Goal: Task Accomplishment & Management: Manage account settings

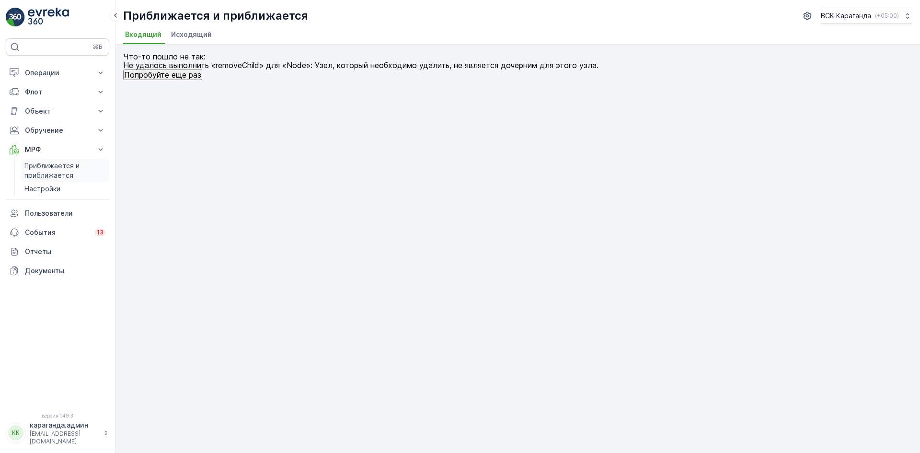
click at [55, 172] on font "Приближается и приближается" at bounding box center [51, 170] width 55 height 18
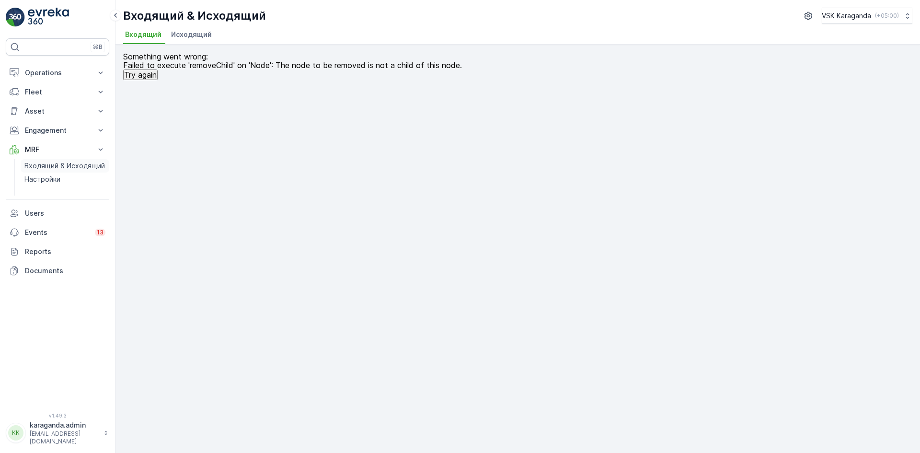
click at [193, 36] on span "Исходящий" at bounding box center [191, 35] width 41 height 10
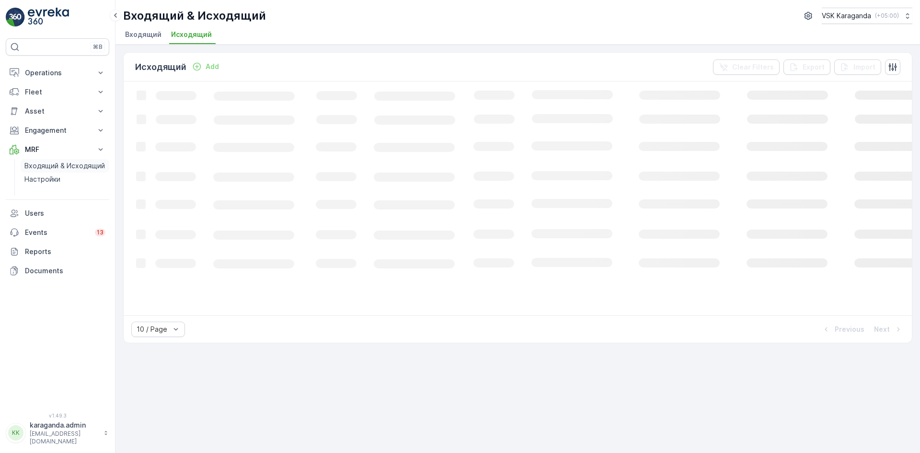
click at [143, 33] on span "Входящий" at bounding box center [143, 35] width 36 height 10
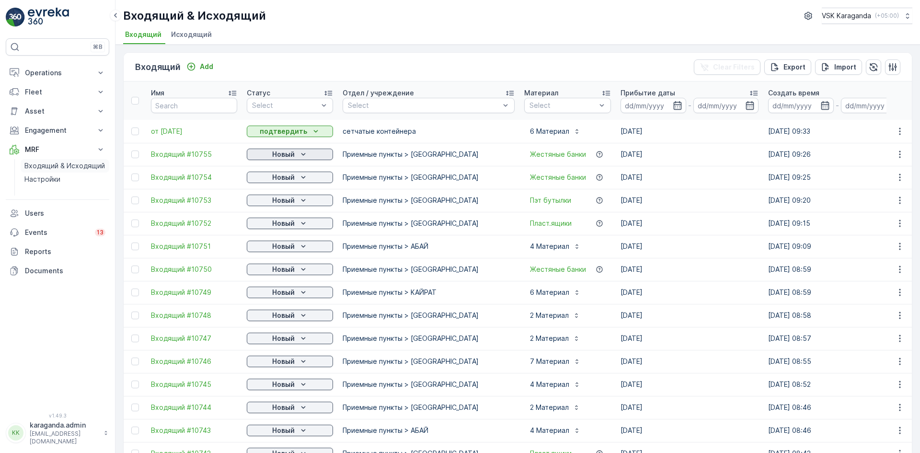
click at [300, 155] on icon "Новый" at bounding box center [303, 154] width 10 height 10
click at [281, 180] on span "подтвердить" at bounding box center [274, 182] width 44 height 10
click at [286, 181] on p "Новый" at bounding box center [283, 177] width 23 height 10
drag, startPoint x: 276, startPoint y: 205, endPoint x: 269, endPoint y: 205, distance: 7.2
click at [275, 205] on span "подтвердить" at bounding box center [274, 205] width 44 height 10
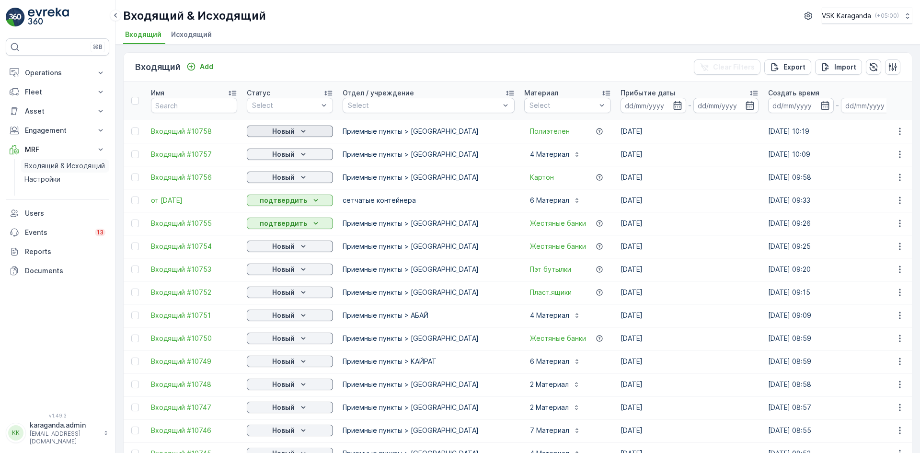
click at [289, 127] on p "Новый" at bounding box center [283, 131] width 23 height 10
click at [282, 156] on span "подтвердить" at bounding box center [274, 159] width 44 height 10
click at [287, 156] on p "Новый" at bounding box center [283, 154] width 23 height 10
click at [280, 177] on div "подтвердить" at bounding box center [275, 181] width 52 height 13
click at [281, 178] on p "Новый" at bounding box center [283, 177] width 23 height 10
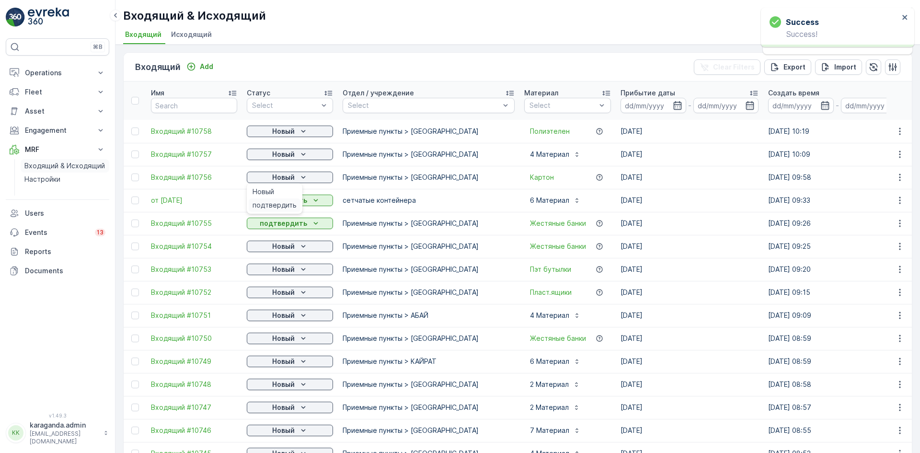
click at [274, 206] on span "подтвердить" at bounding box center [274, 205] width 44 height 10
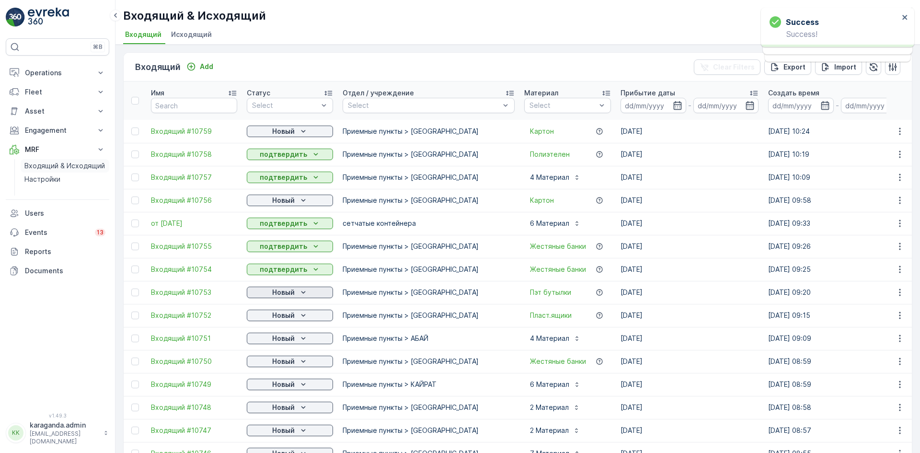
click at [286, 294] on p "Новый" at bounding box center [283, 292] width 23 height 10
click at [278, 318] on span "подтвердить" at bounding box center [274, 320] width 44 height 10
click at [292, 318] on p "Новый" at bounding box center [283, 315] width 23 height 10
click at [288, 339] on span "подтвердить" at bounding box center [274, 343] width 44 height 10
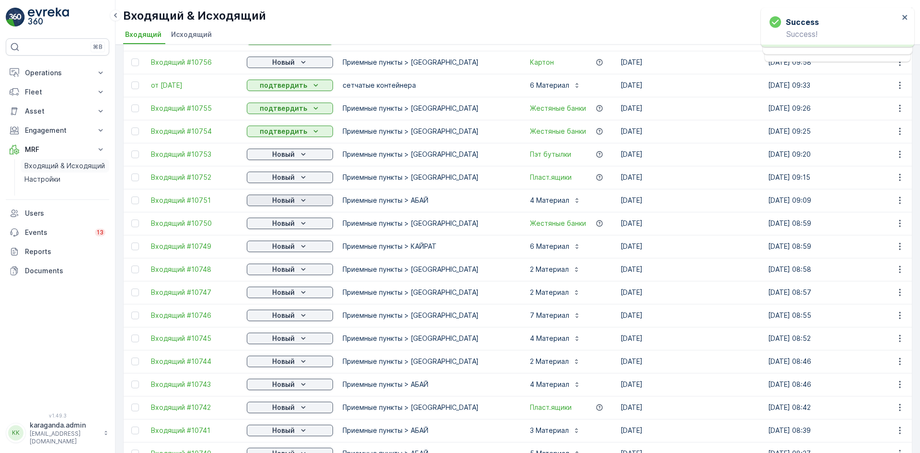
scroll to position [144, 0]
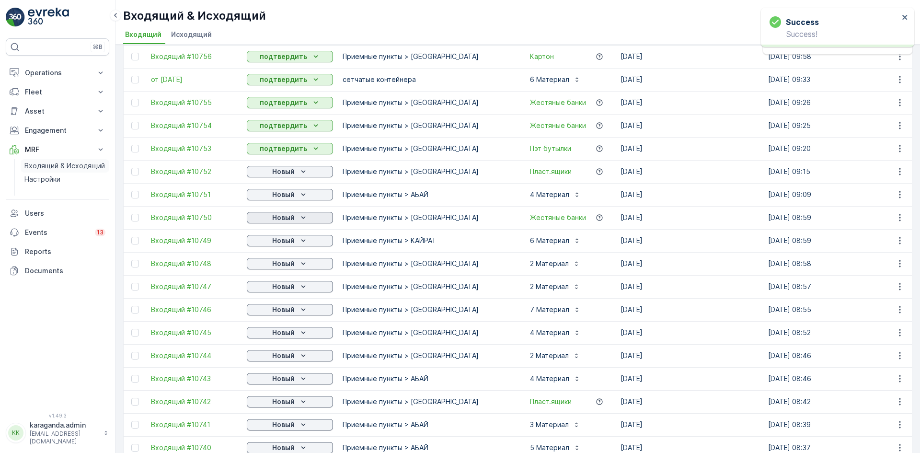
click at [283, 220] on p "Новый" at bounding box center [283, 218] width 23 height 10
click at [278, 245] on span "подтвердить" at bounding box center [274, 245] width 44 height 10
click at [278, 243] on p "Новый" at bounding box center [283, 241] width 23 height 10
click at [277, 266] on span "подтвердить" at bounding box center [274, 268] width 44 height 10
click at [276, 265] on p "Новый" at bounding box center [283, 264] width 23 height 10
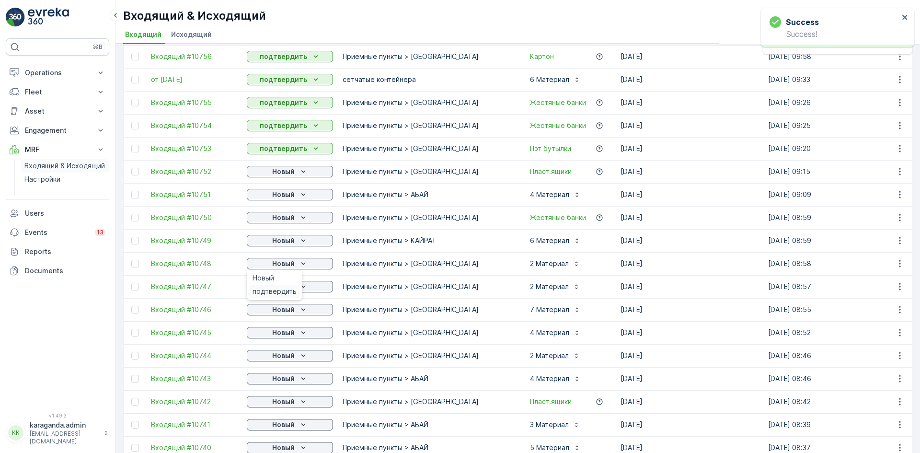
click at [271, 292] on span "подтвердить" at bounding box center [274, 291] width 44 height 10
click at [280, 287] on p "Новый" at bounding box center [283, 287] width 23 height 10
click at [280, 312] on p "Новый" at bounding box center [283, 310] width 23 height 10
click at [280, 335] on span "подтвердить" at bounding box center [274, 337] width 44 height 10
click at [286, 334] on p "Новый" at bounding box center [283, 333] width 23 height 10
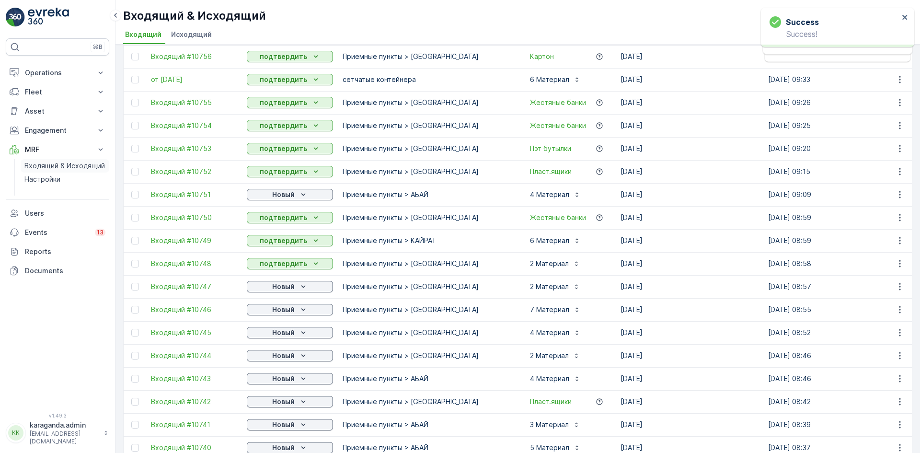
click at [281, 356] on p "Новый" at bounding box center [283, 356] width 23 height 10
click at [276, 381] on span "подтвердить" at bounding box center [274, 383] width 44 height 10
click at [284, 375] on p "Новый" at bounding box center [283, 379] width 23 height 10
click at [276, 401] on p "Новый" at bounding box center [283, 402] width 23 height 10
click at [282, 426] on span "подтвердить" at bounding box center [274, 429] width 44 height 10
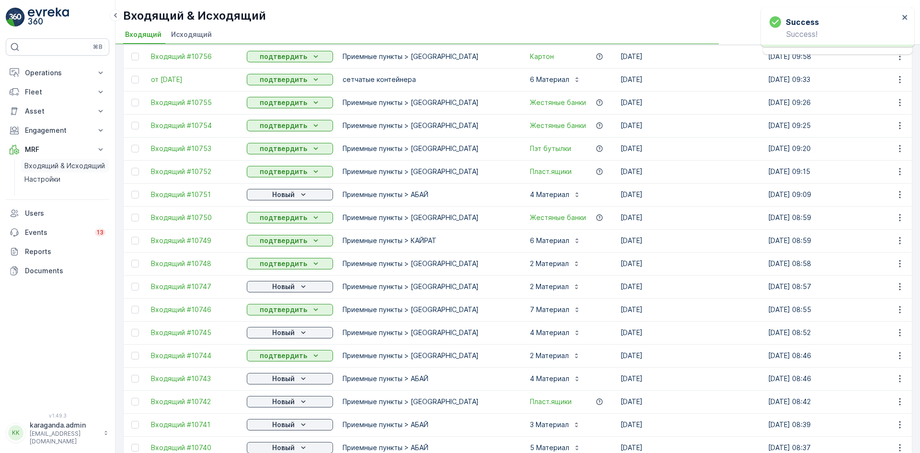
scroll to position [0, 0]
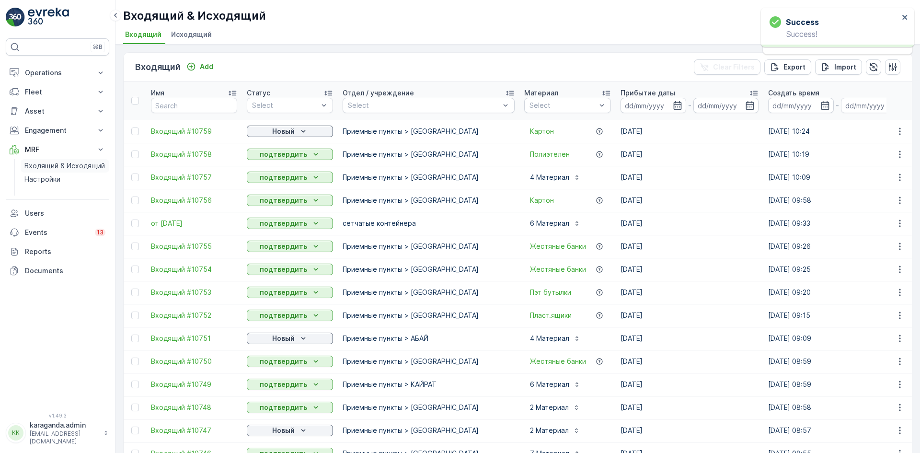
click at [303, 128] on icon "Новый" at bounding box center [303, 131] width 10 height 10
click at [288, 159] on span "подтвердить" at bounding box center [274, 159] width 44 height 10
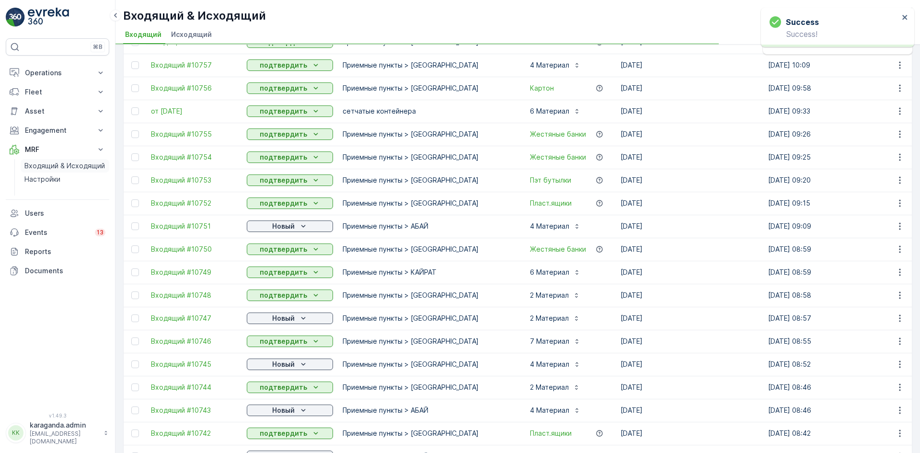
scroll to position [144, 0]
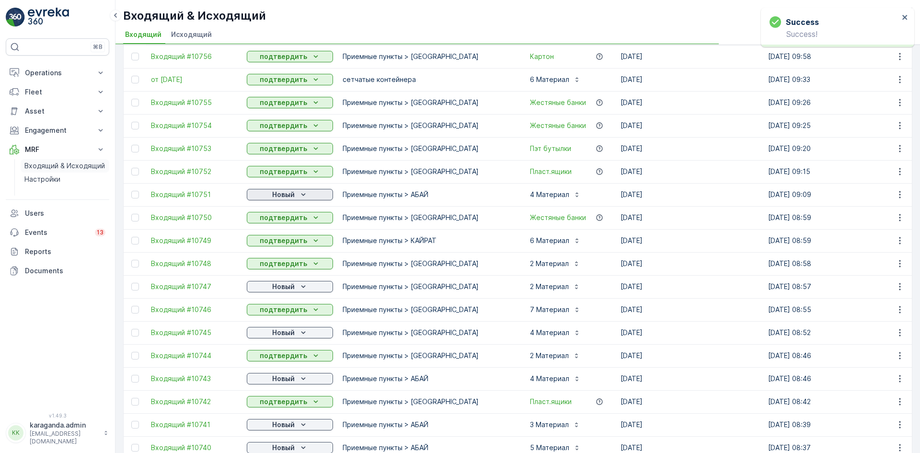
drag, startPoint x: 294, startPoint y: 193, endPoint x: 291, endPoint y: 198, distance: 6.7
click at [294, 193] on p "Новый" at bounding box center [283, 195] width 23 height 10
click at [282, 219] on span "подтвердить" at bounding box center [274, 222] width 44 height 10
click at [282, 313] on span "подтвердить" at bounding box center [274, 314] width 44 height 10
click at [283, 333] on p "Новый" at bounding box center [283, 333] width 23 height 10
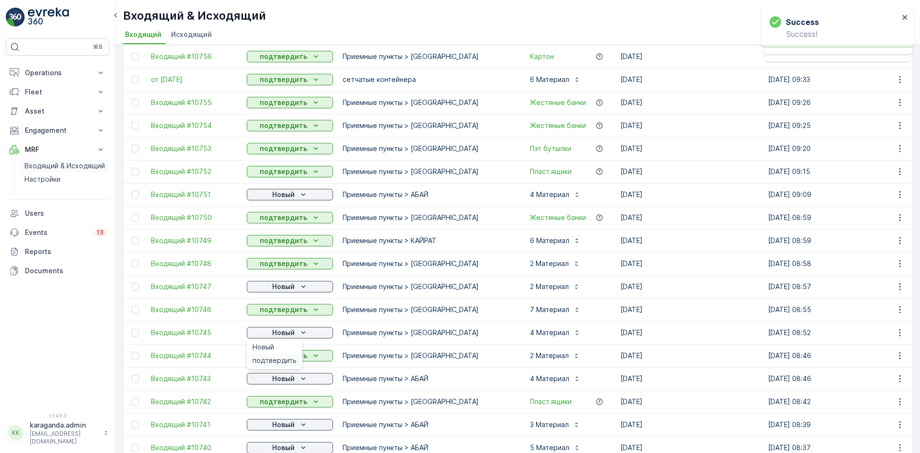
click at [276, 358] on span "подтвердить" at bounding box center [274, 360] width 44 height 10
drag, startPoint x: 277, startPoint y: 379, endPoint x: 280, endPoint y: 383, distance: 4.9
click at [278, 380] on p "Новый" at bounding box center [283, 379] width 23 height 10
click at [280, 407] on span "подтвердить" at bounding box center [274, 406] width 44 height 10
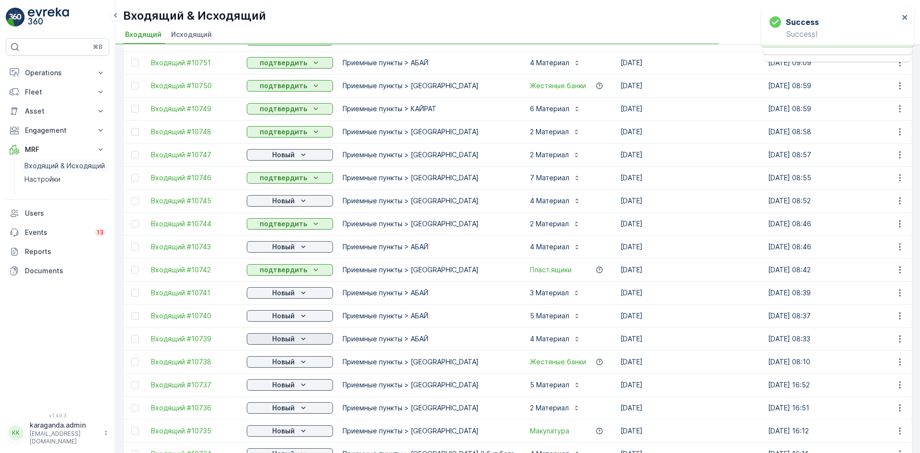
scroll to position [335, 0]
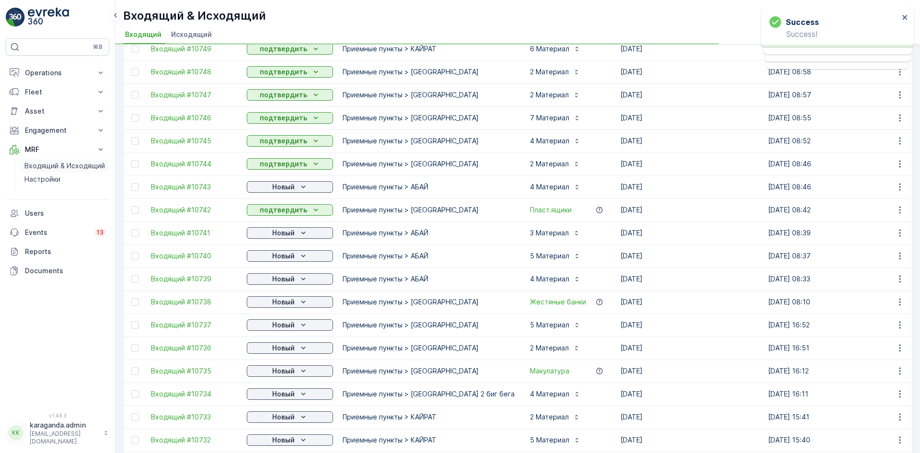
click at [295, 233] on div "Новый" at bounding box center [290, 233] width 79 height 10
click at [284, 257] on span "подтвердить" at bounding box center [274, 261] width 44 height 10
click at [285, 256] on p "Новый" at bounding box center [283, 256] width 23 height 10
click at [274, 282] on p "Новый" at bounding box center [283, 279] width 23 height 10
click at [271, 304] on span "подтвердить" at bounding box center [274, 307] width 44 height 10
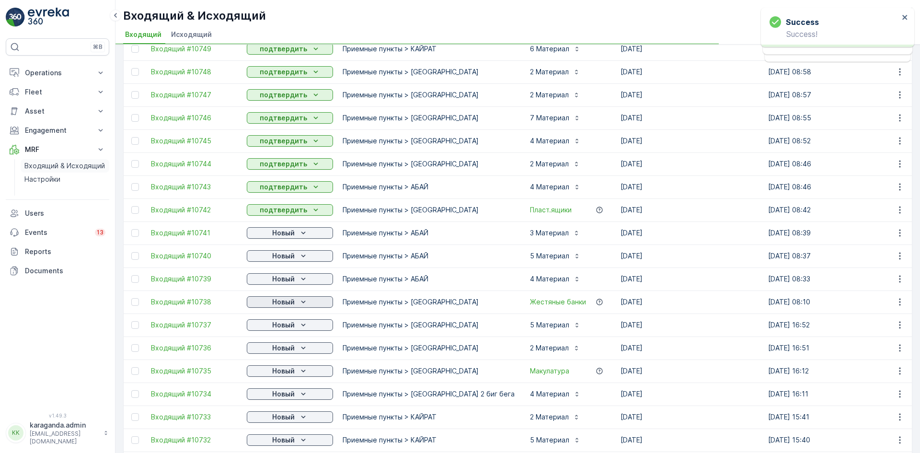
click at [271, 306] on div "Новый" at bounding box center [290, 302] width 79 height 10
click at [270, 327] on span "подтвердить" at bounding box center [274, 330] width 44 height 10
click at [275, 329] on p "Новый" at bounding box center [283, 325] width 23 height 10
click at [274, 350] on span "подтвердить" at bounding box center [274, 353] width 44 height 10
click at [290, 349] on p "Новый" at bounding box center [283, 348] width 23 height 10
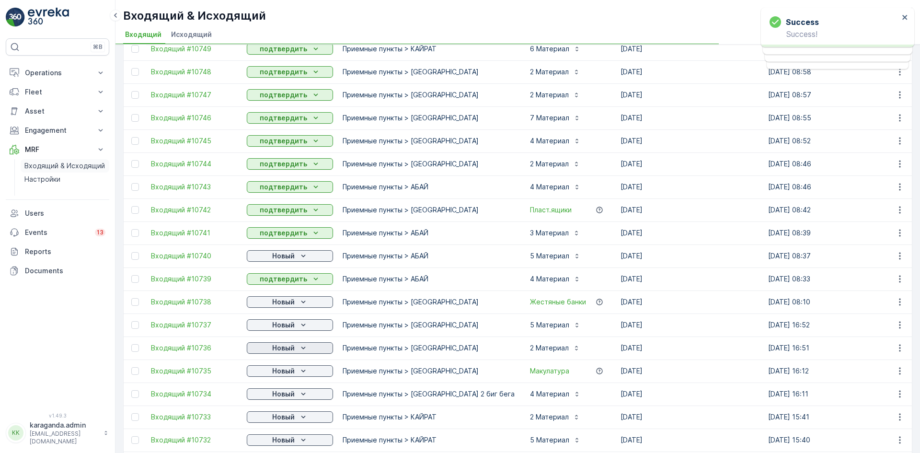
click at [301, 346] on icon "Новый" at bounding box center [303, 348] width 10 height 10
click at [305, 371] on icon "Новый" at bounding box center [303, 371] width 10 height 10
click at [285, 399] on span "подтвердить" at bounding box center [274, 399] width 44 height 10
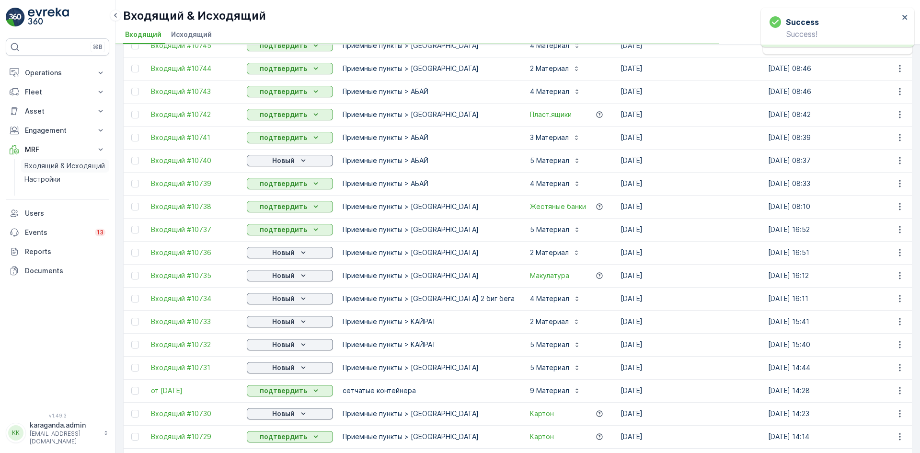
scroll to position [431, 0]
click at [306, 317] on icon "Новый" at bounding box center [303, 321] width 10 height 10
drag, startPoint x: 300, startPoint y: 322, endPoint x: 286, endPoint y: 347, distance: 28.3
click at [279, 350] on span "подтвердить" at bounding box center [274, 349] width 44 height 10
click at [303, 342] on icon "Новый" at bounding box center [303, 344] width 10 height 10
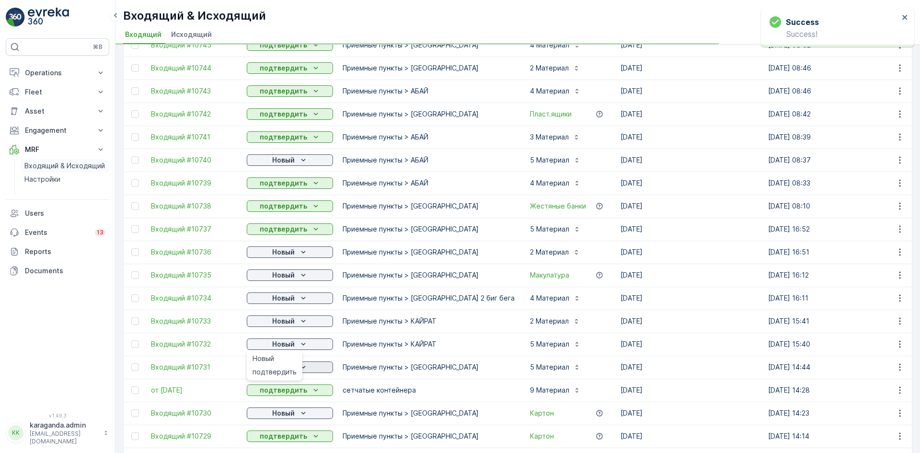
drag, startPoint x: 286, startPoint y: 372, endPoint x: 295, endPoint y: 369, distance: 9.5
click at [286, 373] on span "подтвердить" at bounding box center [274, 372] width 44 height 10
click at [296, 367] on div "Новый" at bounding box center [290, 367] width 79 height 10
click at [279, 391] on span "подтвердить" at bounding box center [274, 395] width 44 height 10
click at [289, 411] on p "Новый" at bounding box center [283, 413] width 23 height 10
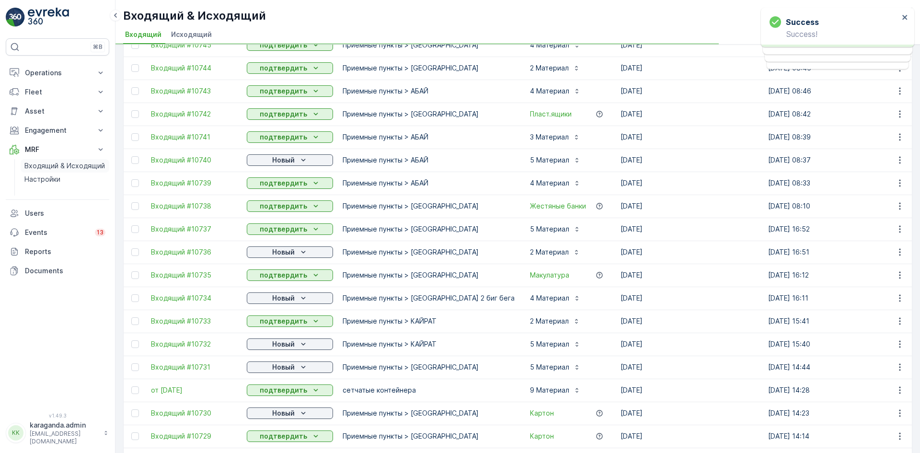
click at [280, 438] on p "подтвердить" at bounding box center [283, 436] width 47 height 10
click at [307, 413] on icon "Новый" at bounding box center [303, 413] width 10 height 10
click at [282, 437] on span "подтвердить" at bounding box center [274, 441] width 44 height 10
click at [292, 162] on p "Новый" at bounding box center [283, 160] width 23 height 10
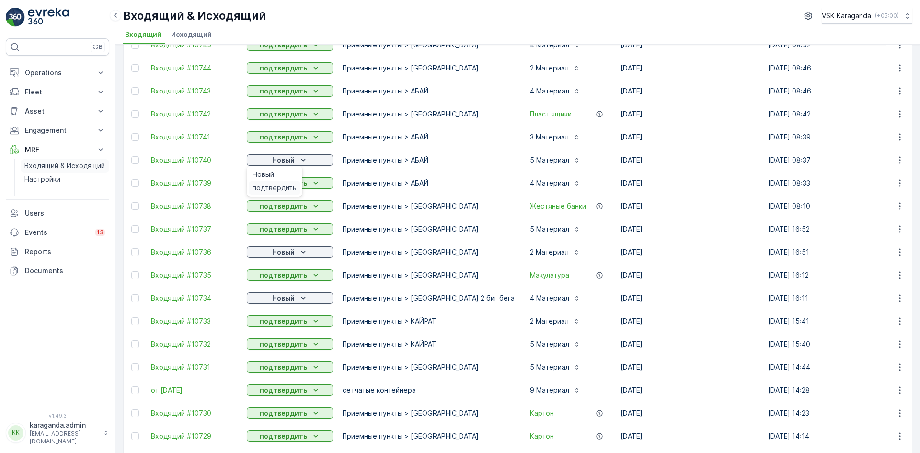
click at [281, 187] on span "подтвердить" at bounding box center [274, 188] width 44 height 10
click at [277, 249] on p "Новый" at bounding box center [283, 252] width 23 height 10
click at [272, 281] on span "подтвердить" at bounding box center [274, 280] width 44 height 10
click at [271, 300] on div "Новый" at bounding box center [290, 298] width 79 height 10
click at [267, 322] on span "подтвердить" at bounding box center [274, 326] width 44 height 10
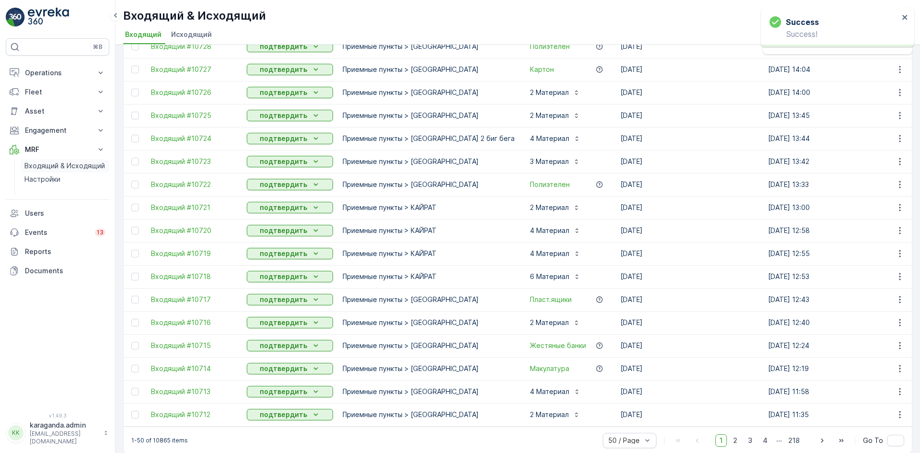
scroll to position [857, 0]
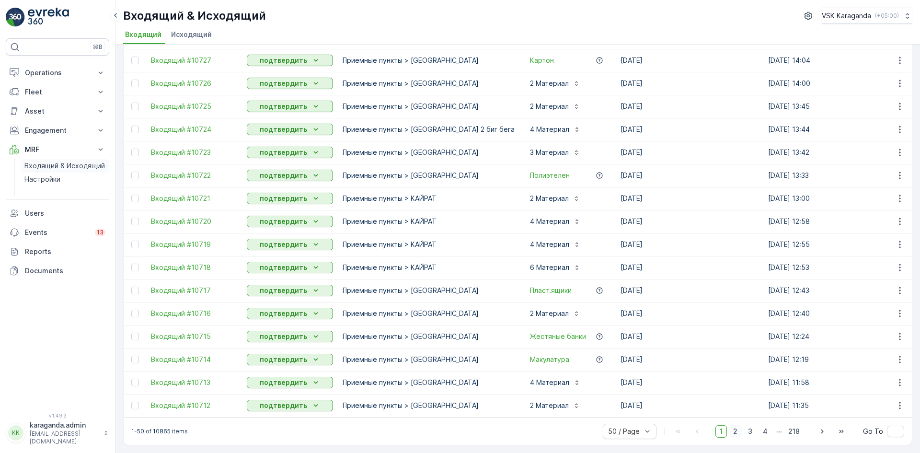
click at [733, 432] on span "2" at bounding box center [735, 431] width 13 height 12
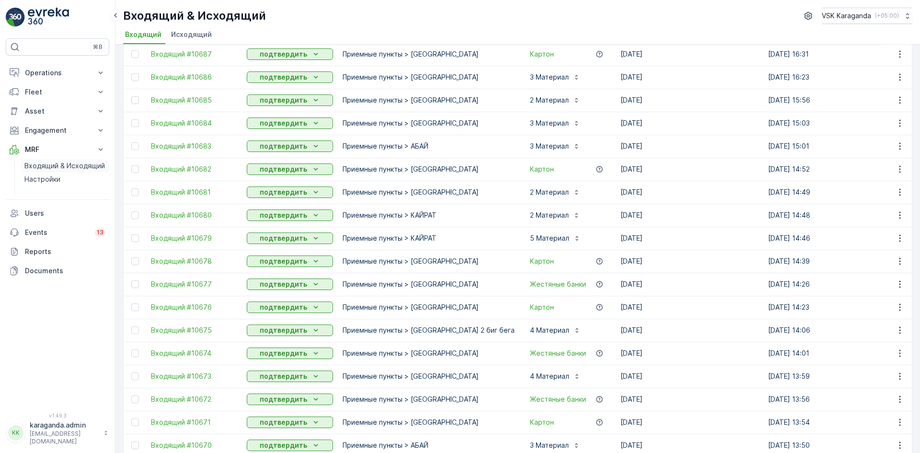
scroll to position [857, 0]
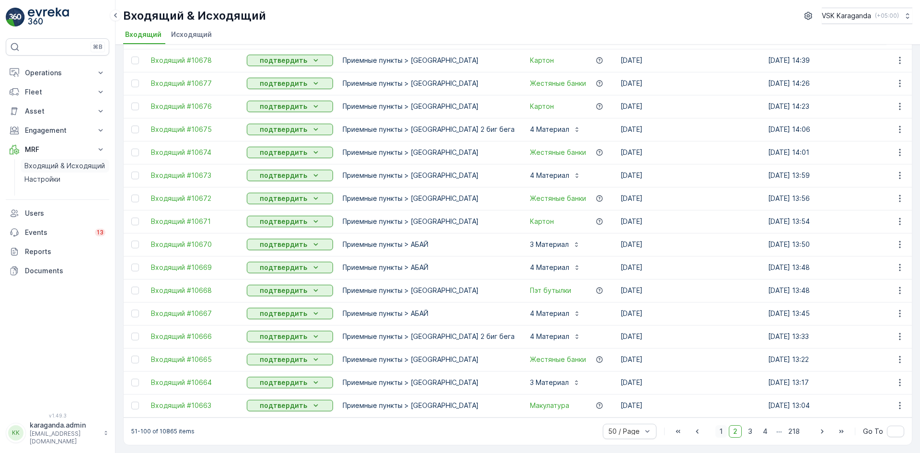
click at [720, 433] on span "1" at bounding box center [720, 431] width 11 height 12
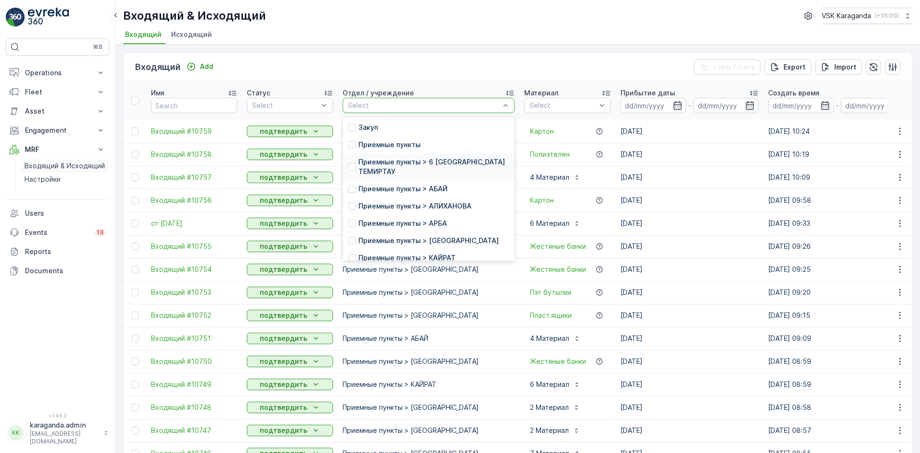
click at [408, 167] on p "Приемные пункты > 6 [GEOGRAPHIC_DATA] ТЕМИРТАУ" at bounding box center [433, 166] width 150 height 19
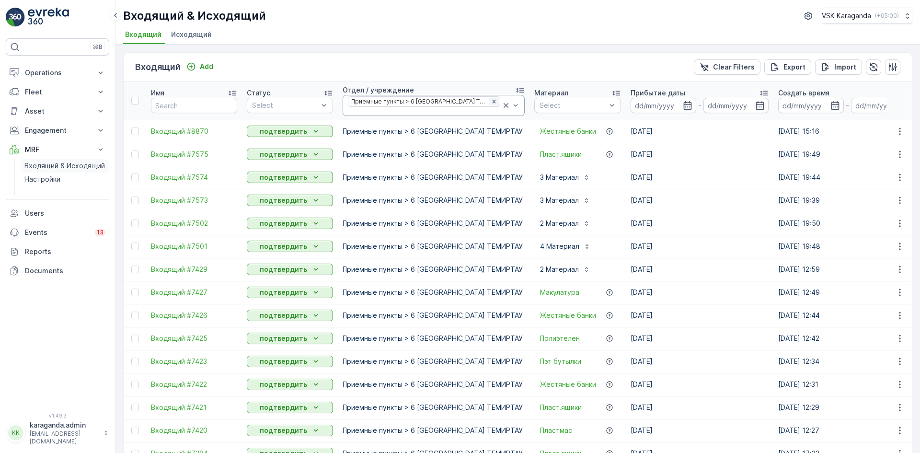
click at [491, 103] on icon "Remove Приемные пункты > 6 МКР-Н ТЕМИРТАУ" at bounding box center [494, 101] width 7 height 7
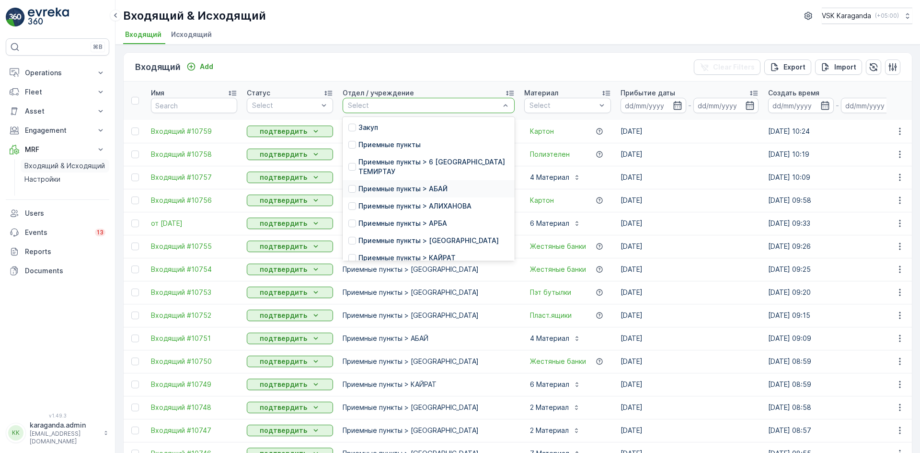
click at [424, 184] on p "Приемные пункты > АБАЙ" at bounding box center [402, 189] width 89 height 10
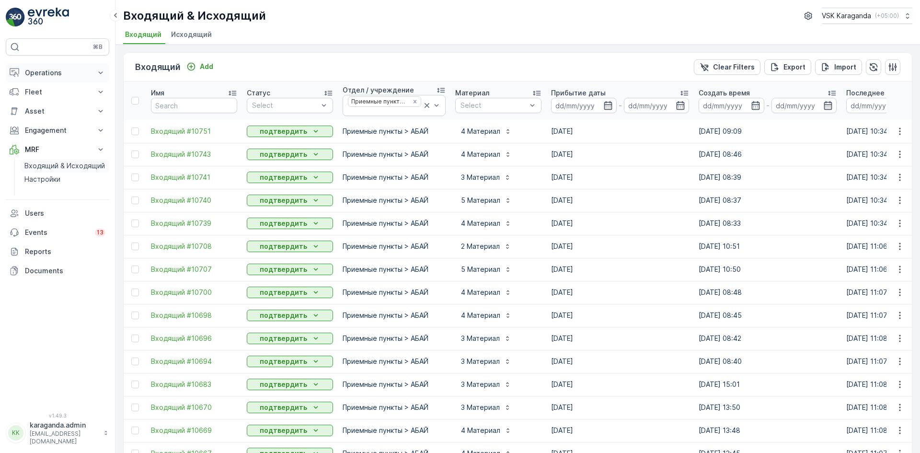
click at [54, 71] on p "Operations" at bounding box center [57, 73] width 65 height 10
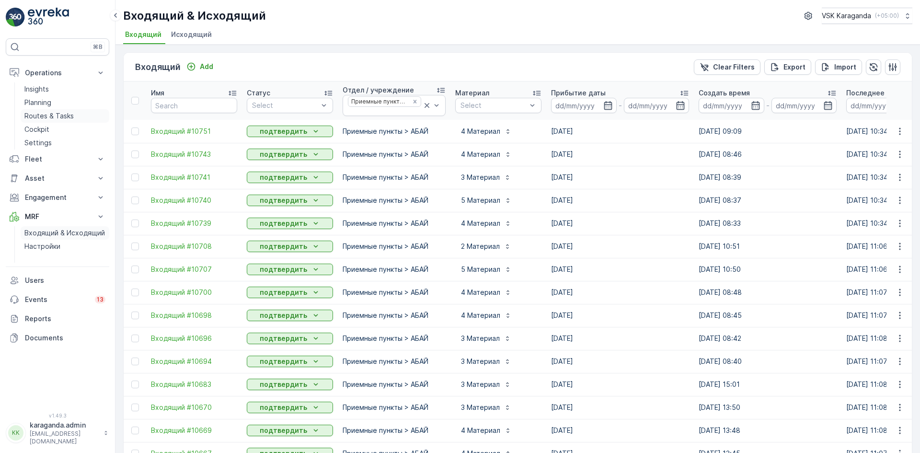
click at [53, 115] on p "Routes & Tasks" at bounding box center [48, 116] width 49 height 10
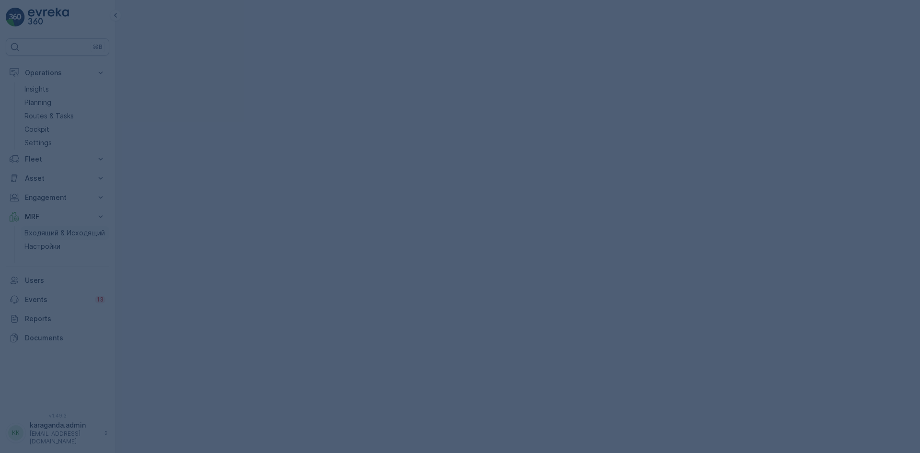
click at [47, 103] on div at bounding box center [460, 226] width 920 height 453
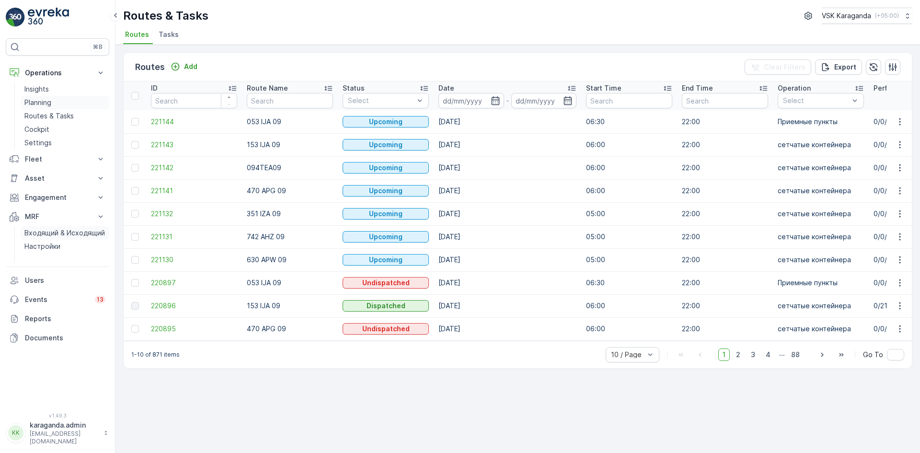
click at [40, 99] on p "Planning" at bounding box center [37, 103] width 27 height 10
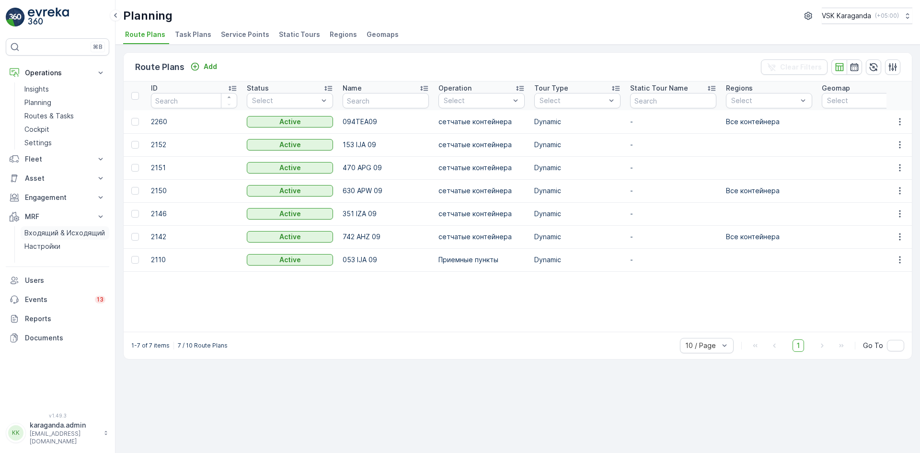
click at [243, 34] on span "Service Points" at bounding box center [245, 35] width 48 height 10
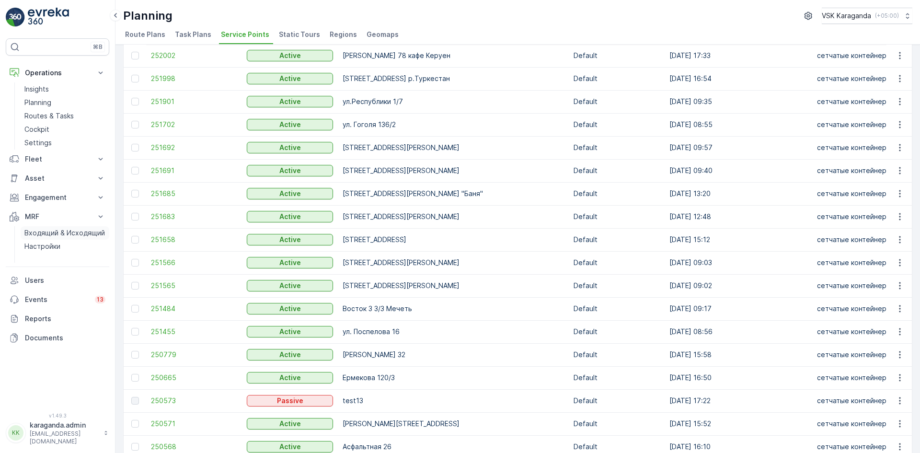
scroll to position [479, 0]
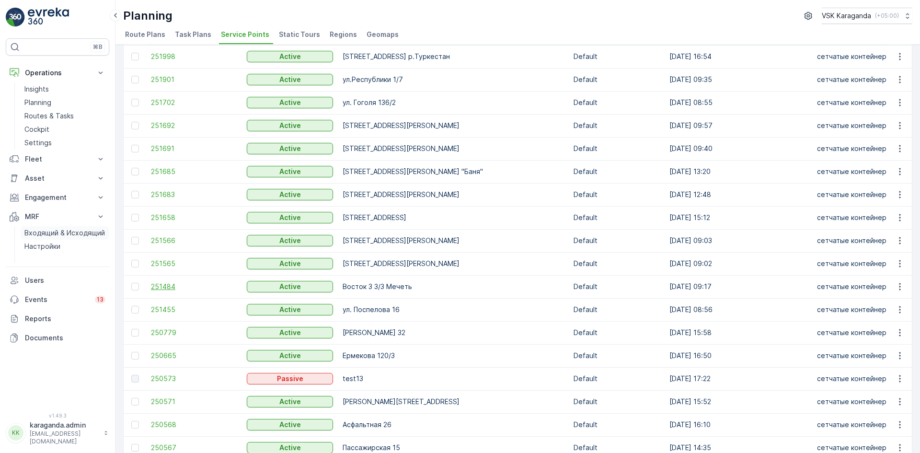
click at [166, 283] on span "251484" at bounding box center [194, 287] width 86 height 10
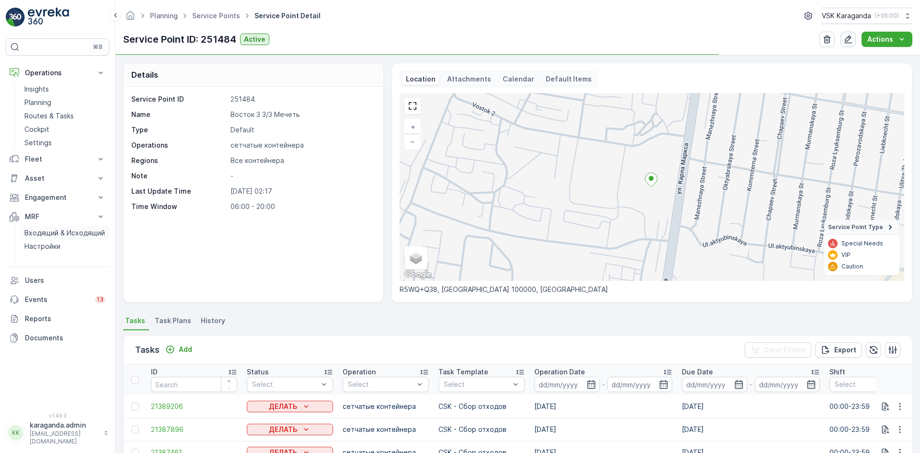
click at [853, 37] on icon "button" at bounding box center [848, 39] width 10 height 10
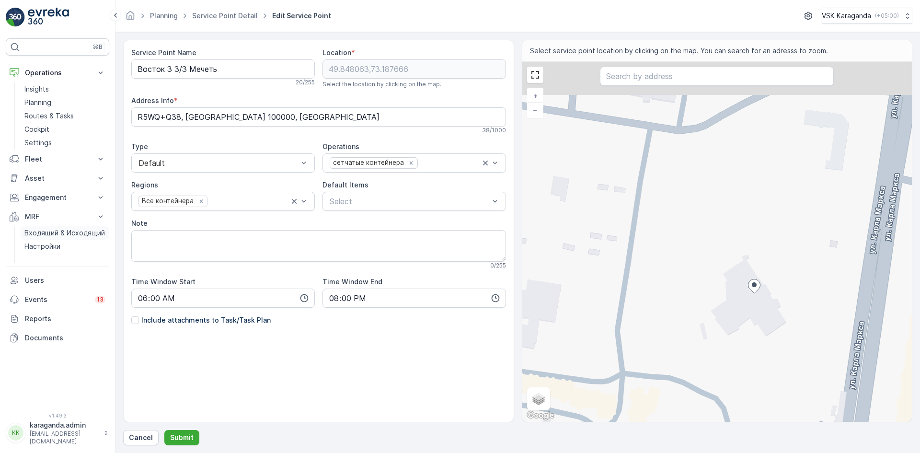
drag, startPoint x: 724, startPoint y: 232, endPoint x: 720, endPoint y: 297, distance: 64.8
click at [720, 297] on div "+ − Satellite Roadmap Terrain Hybrid Leaflet Keyboard shortcuts Map Data Map da…" at bounding box center [717, 242] width 390 height 360
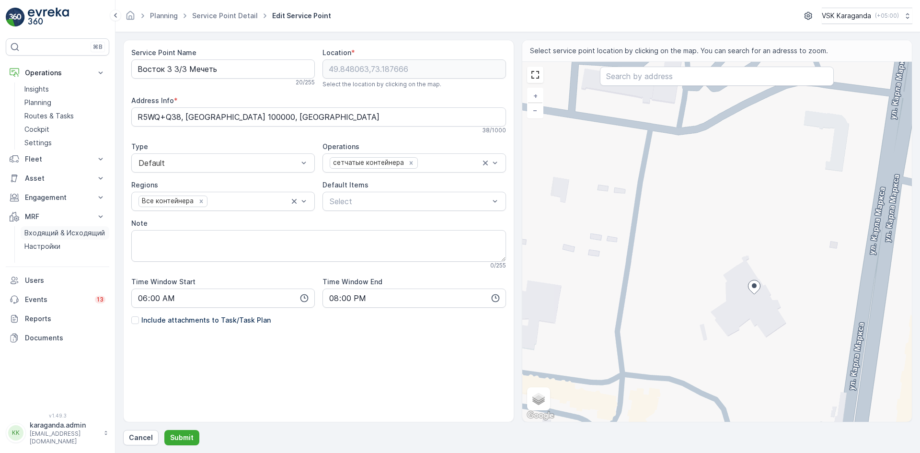
click at [716, 167] on div "+ − Satellite Roadmap Terrain Hybrid Leaflet Keyboard shortcuts Map Data Map da…" at bounding box center [717, 242] width 390 height 360
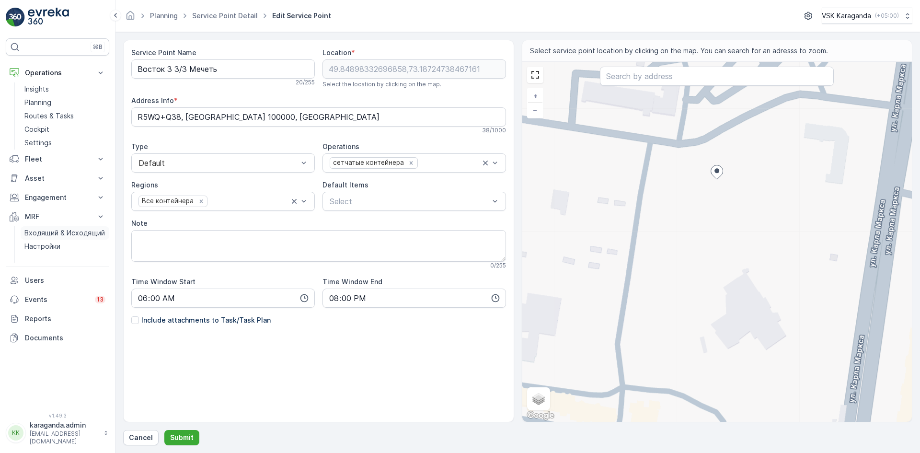
type input "49.84898332696858,73.18724738467161"
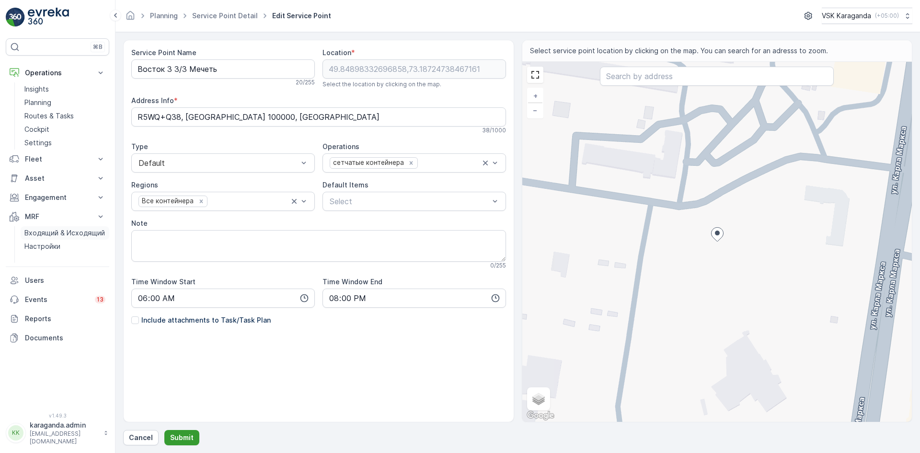
click at [184, 433] on p "Submit" at bounding box center [181, 438] width 23 height 10
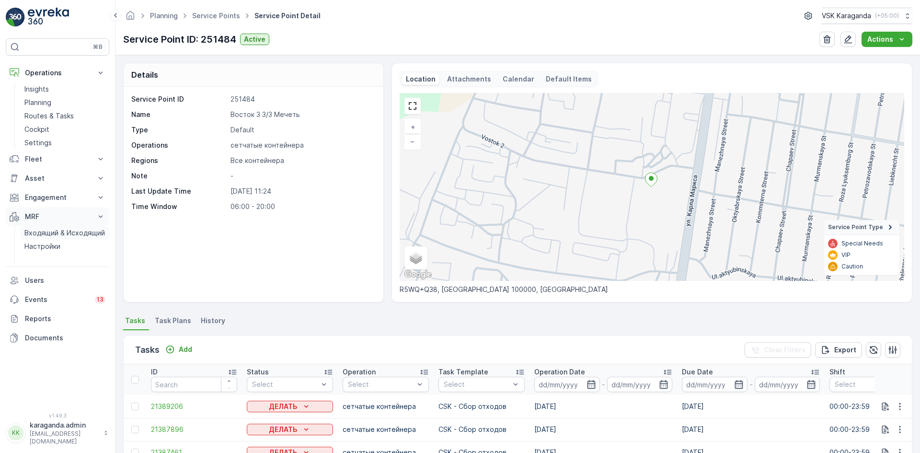
click at [44, 225] on button "MRF" at bounding box center [57, 216] width 103 height 19
click at [40, 214] on p "MRF" at bounding box center [57, 217] width 65 height 10
click at [44, 231] on p "Входящий & Исходящий" at bounding box center [64, 233] width 80 height 10
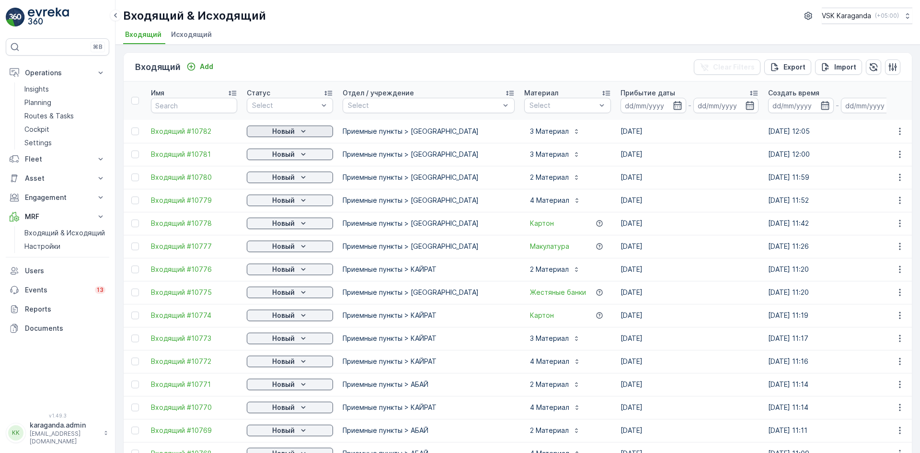
click at [273, 131] on p "Новый" at bounding box center [283, 131] width 23 height 10
click at [265, 156] on span "подтвердить" at bounding box center [274, 159] width 44 height 10
click at [175, 154] on span "Входящий #10781" at bounding box center [194, 154] width 86 height 10
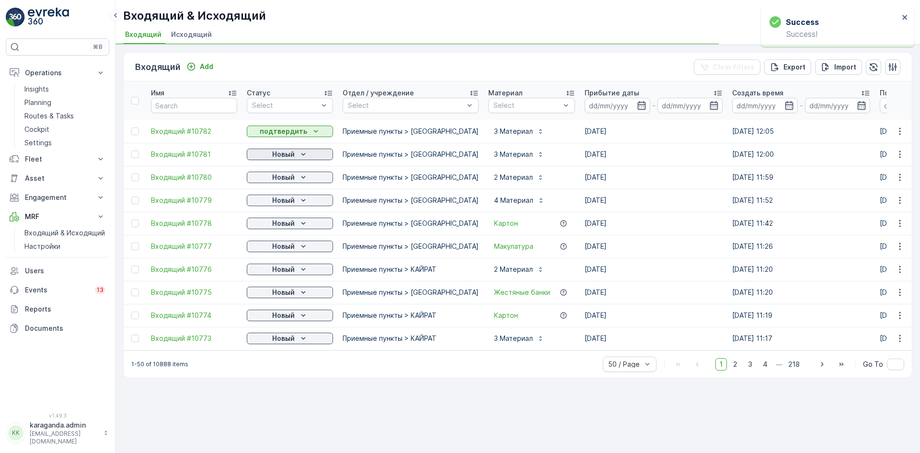
click at [276, 151] on p "Новый" at bounding box center [283, 154] width 23 height 10
click at [260, 181] on span "подтвердить" at bounding box center [274, 182] width 44 height 10
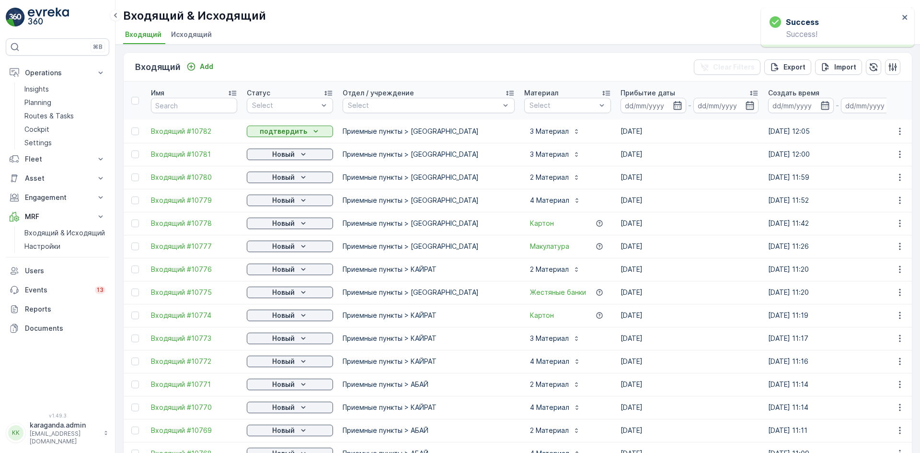
click at [286, 179] on p "Новый" at bounding box center [283, 177] width 23 height 10
click at [281, 199] on div "подтвердить" at bounding box center [275, 204] width 52 height 13
click at [294, 177] on p "подтвердить" at bounding box center [283, 177] width 47 height 10
click at [305, 199] on icon "Новый" at bounding box center [303, 200] width 10 height 10
click at [294, 224] on span "подтвердить" at bounding box center [274, 228] width 44 height 10
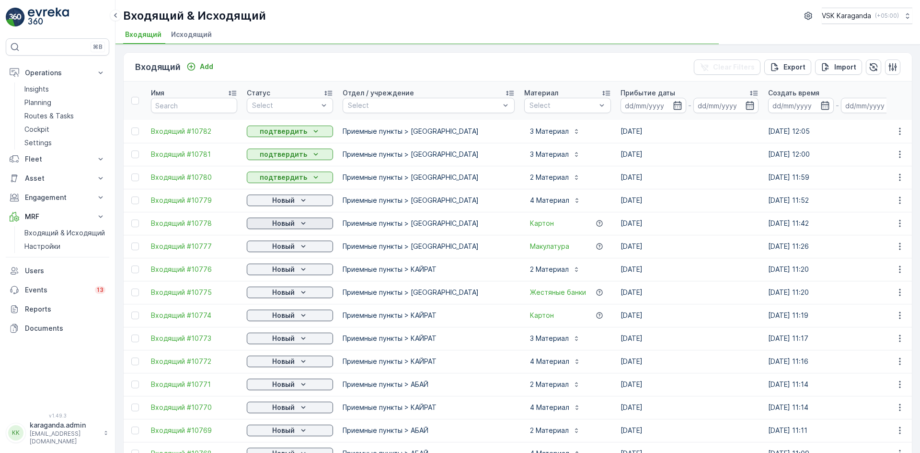
click at [296, 224] on div "Новый" at bounding box center [290, 223] width 79 height 10
click at [291, 248] on span "подтвердить" at bounding box center [274, 251] width 44 height 10
click at [300, 247] on icon "Новый" at bounding box center [303, 246] width 10 height 10
click at [282, 276] on span "подтвердить" at bounding box center [274, 274] width 44 height 10
click at [302, 272] on icon "Новый" at bounding box center [303, 269] width 10 height 10
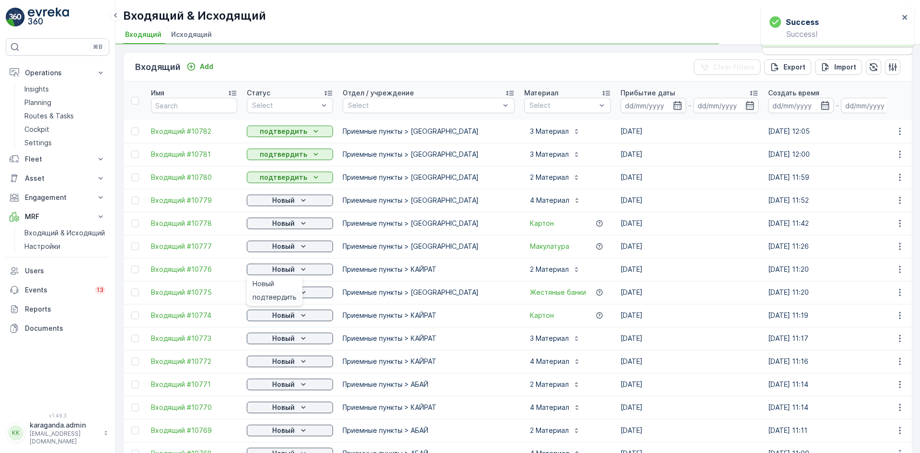
click at [291, 296] on span "подтвердить" at bounding box center [274, 297] width 44 height 10
click at [304, 291] on icon "Новый" at bounding box center [303, 292] width 10 height 10
click at [281, 343] on span "подтвердить" at bounding box center [274, 343] width 44 height 10
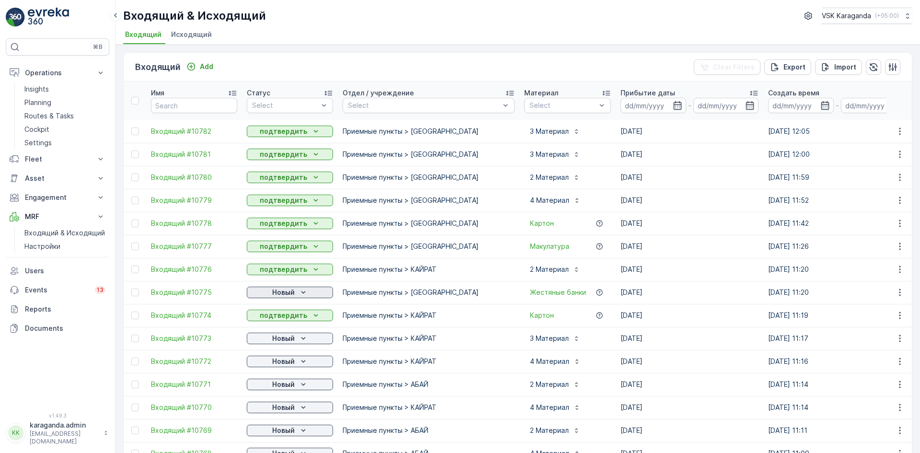
click at [302, 294] on icon "Новый" at bounding box center [303, 292] width 10 height 10
click at [290, 315] on span "подтвердить" at bounding box center [274, 320] width 44 height 10
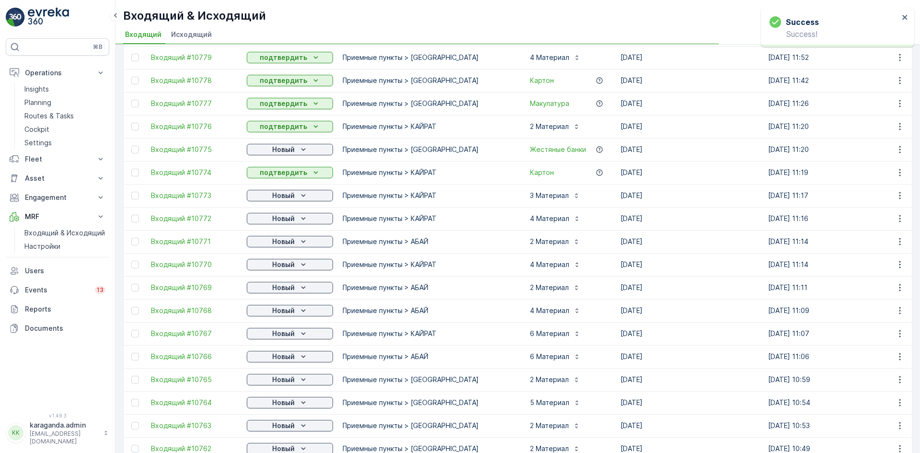
scroll to position [144, 0]
click at [298, 193] on icon "Новый" at bounding box center [303, 195] width 10 height 10
click at [287, 217] on div "подтвердить" at bounding box center [275, 222] width 52 height 13
click at [282, 243] on span "подтвердить" at bounding box center [274, 245] width 44 height 10
click at [298, 241] on icon "Новый" at bounding box center [303, 241] width 10 height 10
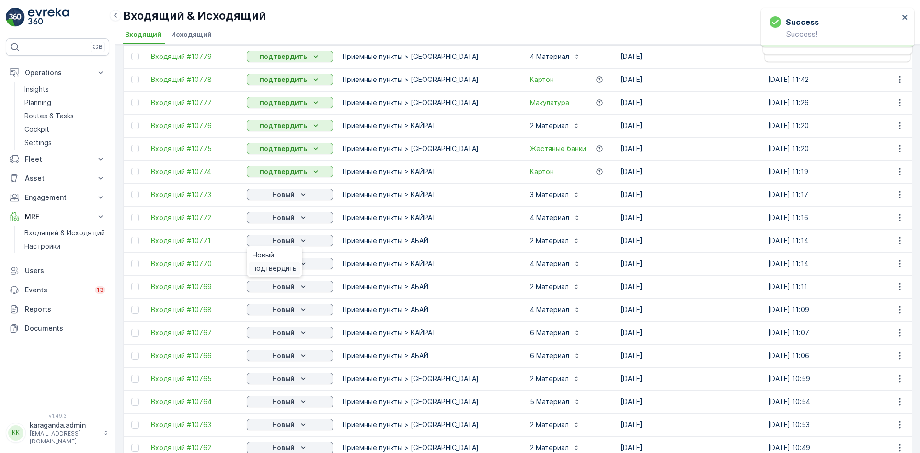
click at [279, 269] on span "подтвердить" at bounding box center [274, 268] width 44 height 10
click at [288, 266] on p "Новый" at bounding box center [283, 264] width 23 height 10
click at [283, 289] on span "подтвердить" at bounding box center [274, 291] width 44 height 10
click at [288, 310] on span "подтвердить" at bounding box center [274, 314] width 44 height 10
click at [292, 310] on p "Новый" at bounding box center [283, 310] width 23 height 10
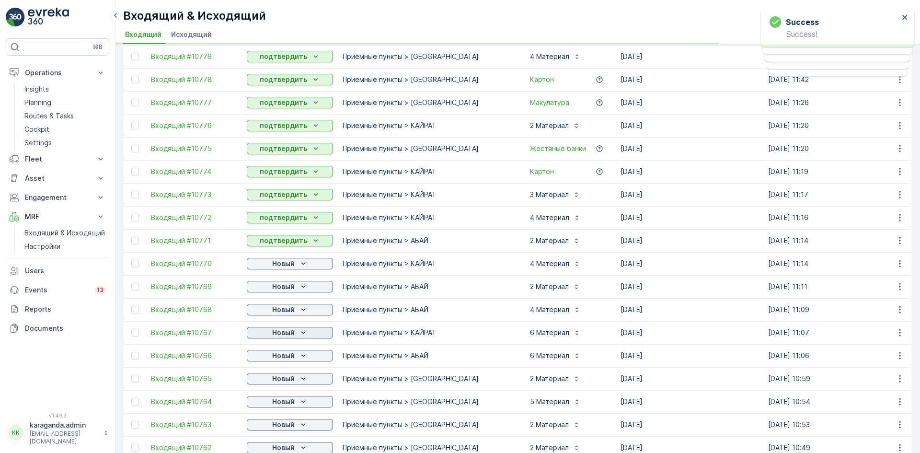
click at [288, 334] on p "Новый" at bounding box center [283, 333] width 23 height 10
drag, startPoint x: 288, startPoint y: 335, endPoint x: 286, endPoint y: 342, distance: 6.7
click at [288, 337] on button "Новый" at bounding box center [290, 332] width 86 height 11
click at [281, 357] on span "подтвердить" at bounding box center [274, 360] width 44 height 10
click at [288, 357] on p "Новый" at bounding box center [283, 356] width 23 height 10
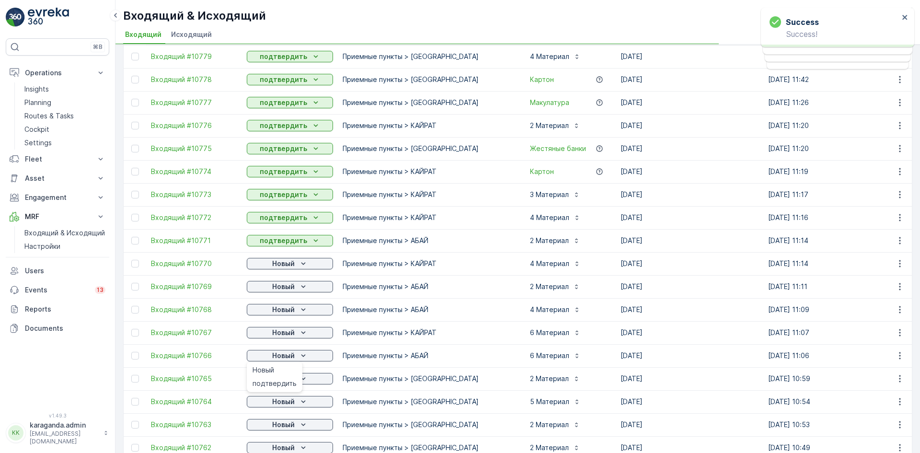
click at [274, 386] on td "Новый" at bounding box center [290, 378] width 96 height 23
click at [280, 378] on p "Новый" at bounding box center [283, 379] width 23 height 10
click at [274, 400] on div "подтвердить" at bounding box center [275, 406] width 52 height 13
click at [280, 401] on p "Новый" at bounding box center [283, 402] width 23 height 10
click at [295, 309] on div "Новый" at bounding box center [290, 310] width 79 height 10
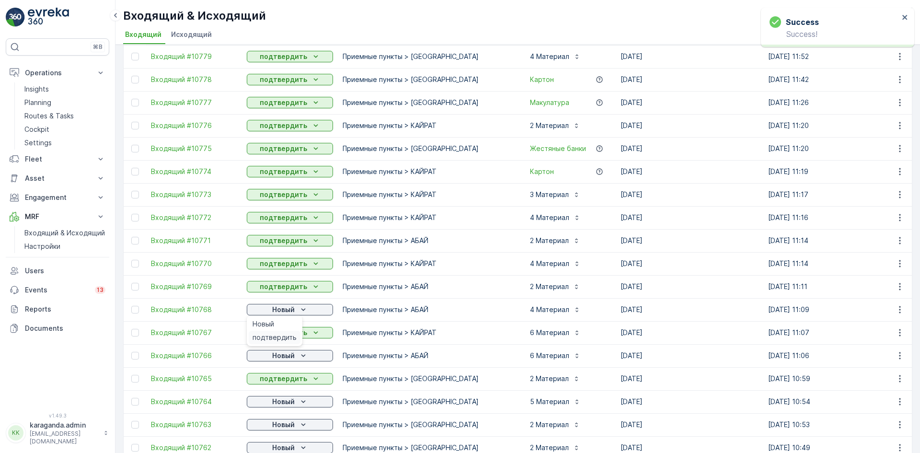
click at [281, 333] on span "подтвердить" at bounding box center [274, 337] width 44 height 10
click at [282, 354] on p "Новый" at bounding box center [283, 356] width 23 height 10
click at [282, 382] on span "подтвердить" at bounding box center [274, 383] width 44 height 10
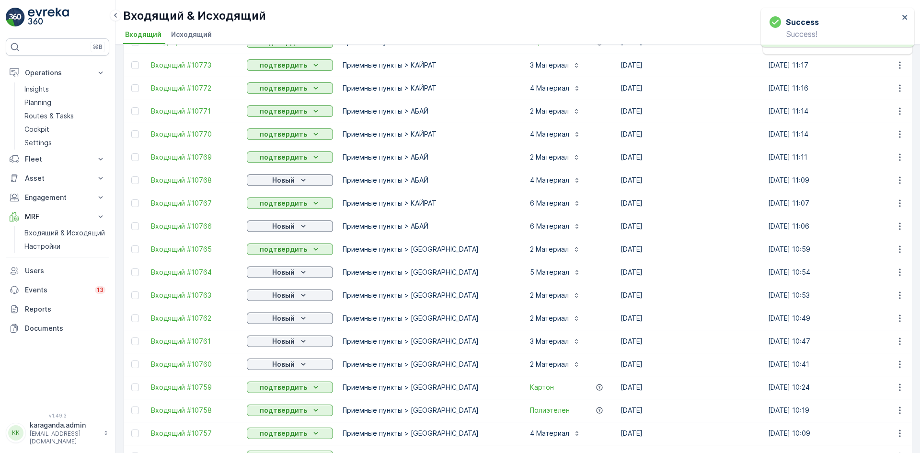
scroll to position [287, 0]
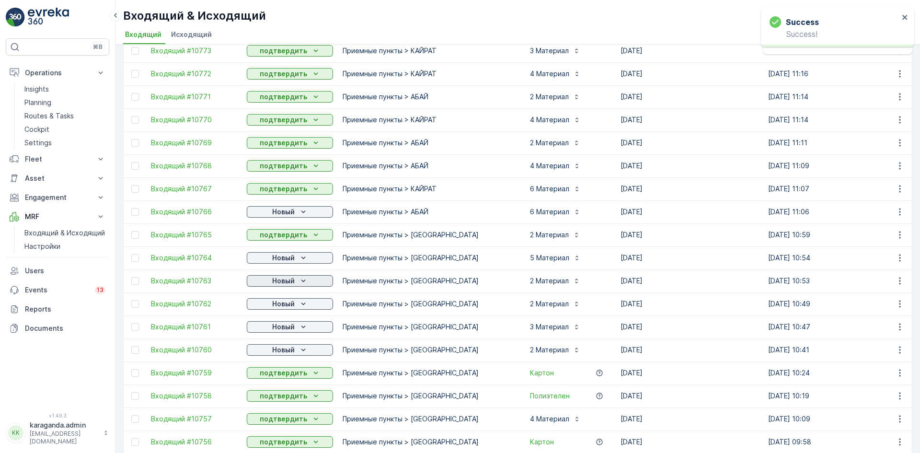
click at [289, 278] on p "Новый" at bounding box center [283, 281] width 23 height 10
click at [277, 310] on span "подтвердить" at bounding box center [274, 309] width 44 height 10
click at [280, 306] on p "Новый" at bounding box center [283, 304] width 23 height 10
click at [278, 328] on span "подтвердить" at bounding box center [274, 332] width 44 height 10
click at [278, 328] on p "Новый" at bounding box center [283, 327] width 23 height 10
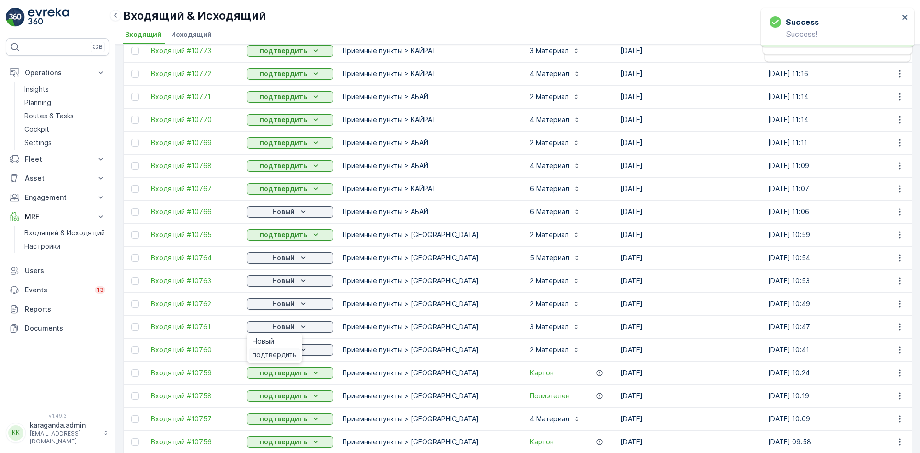
click at [275, 354] on span "подтвердить" at bounding box center [274, 355] width 44 height 10
click at [289, 349] on p "Новый" at bounding box center [283, 350] width 23 height 10
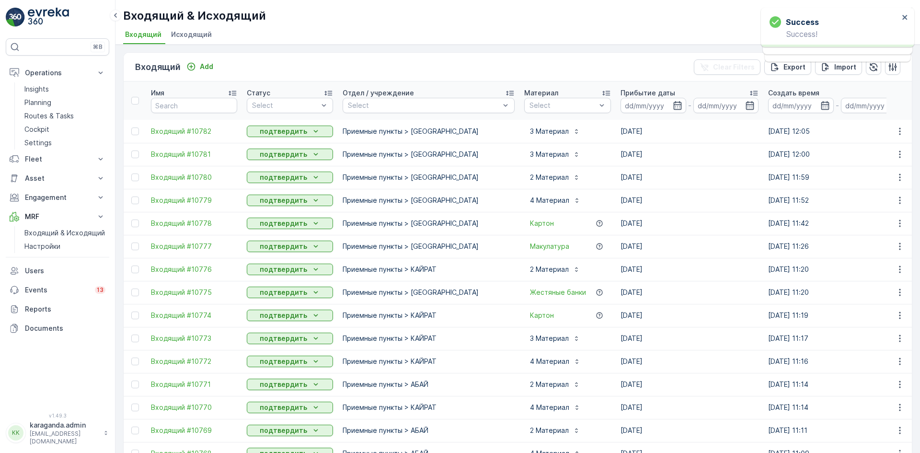
scroll to position [240, 0]
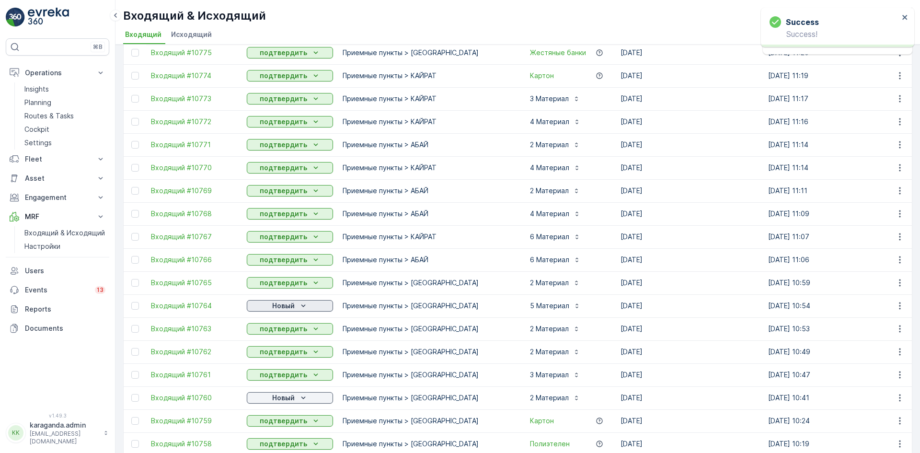
click at [286, 306] on p "Новый" at bounding box center [283, 306] width 23 height 10
click at [281, 328] on div "подтвердить" at bounding box center [275, 333] width 52 height 13
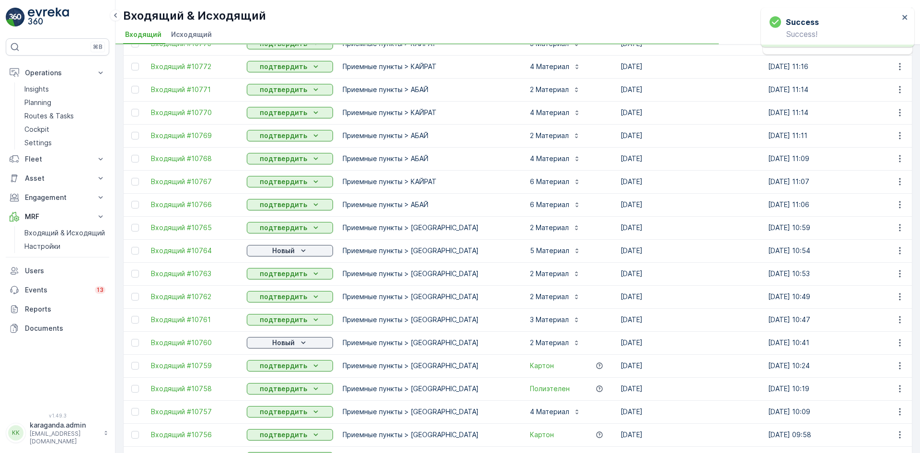
scroll to position [383, 0]
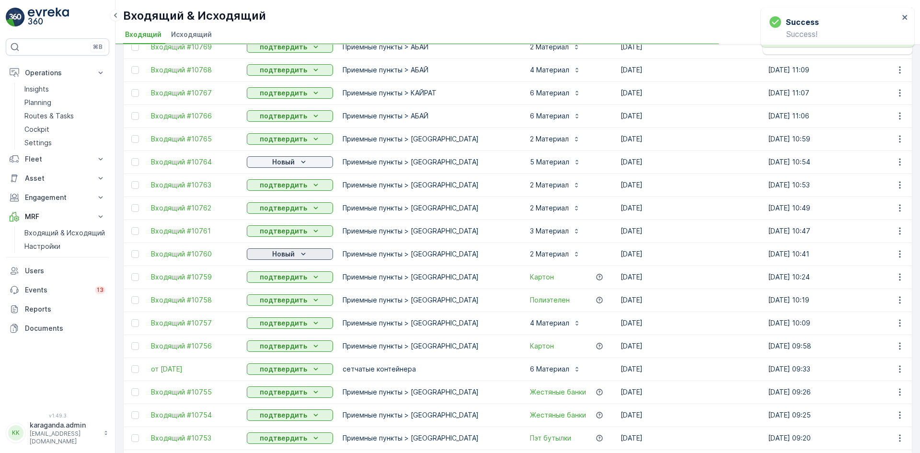
click at [288, 254] on p "Новый" at bounding box center [283, 254] width 23 height 10
click at [281, 279] on span "подтвердить" at bounding box center [274, 282] width 44 height 10
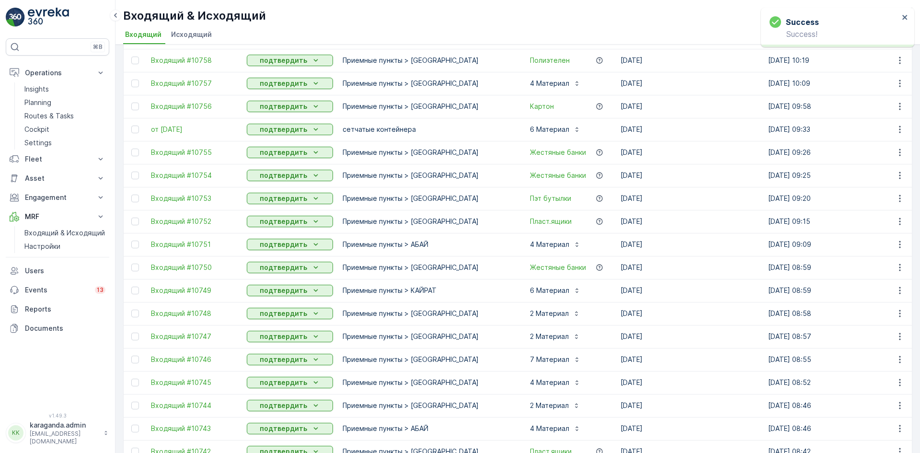
scroll to position [857, 0]
